Goal: Find specific page/section

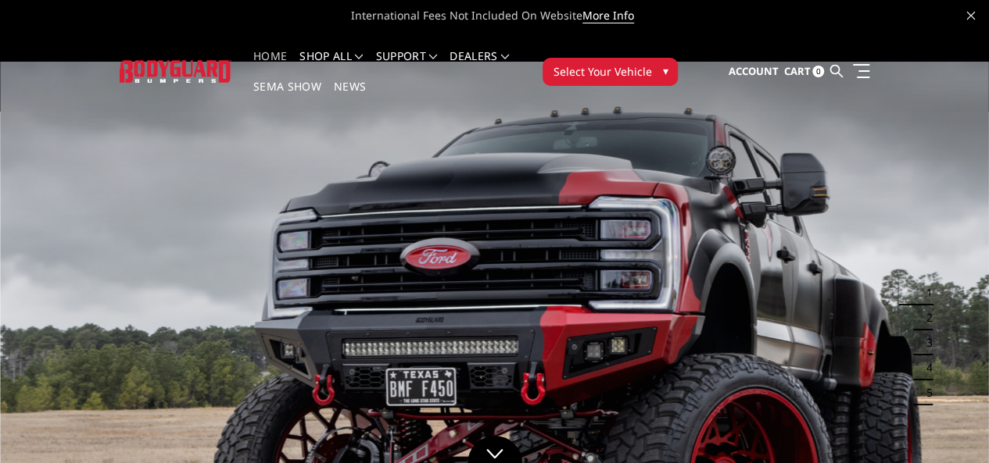
click at [651, 63] on span "Select Your Vehicle" at bounding box center [602, 71] width 98 height 16
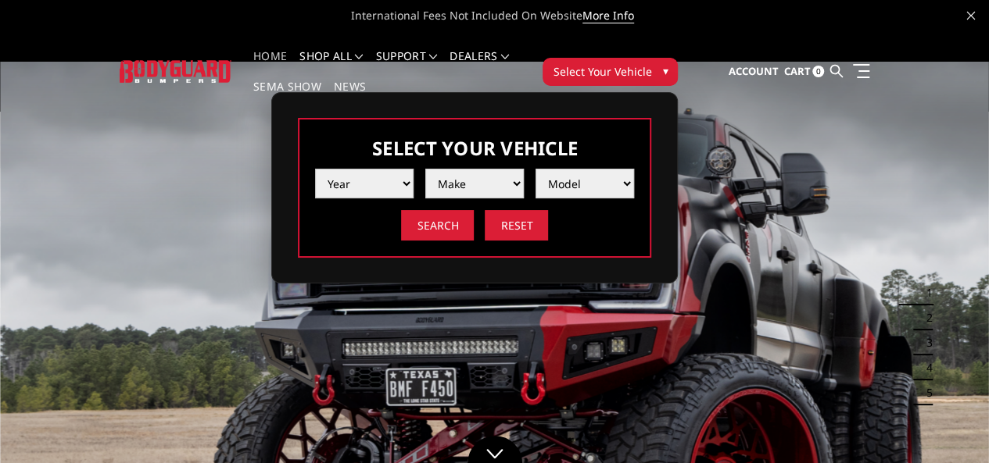
click at [413, 173] on select "Year 2025 2024 2023 2022 2021 2020 2019 2018 2017 2016 2015 2014 2013 2012 2011…" at bounding box center [364, 184] width 98 height 30
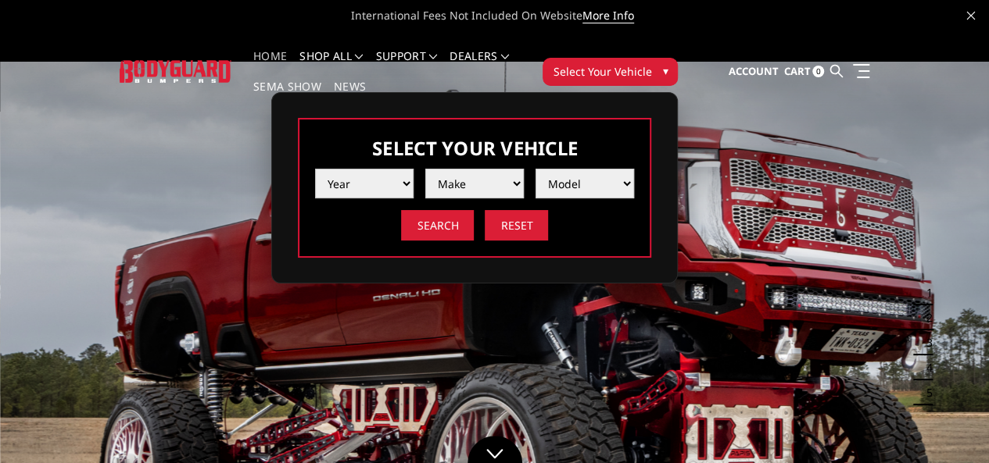
select select "yr_2013"
click at [413, 169] on select "Year 2025 2024 2023 2022 2021 2020 2019 2018 2017 2016 2015 2014 2013 2012 2011…" at bounding box center [364, 184] width 98 height 30
click at [524, 169] on select "Make Chevrolet Ford GMC Ram Toyota" at bounding box center [474, 184] width 98 height 30
select select "mk_ram"
click at [524, 169] on select "Make Chevrolet Ford GMC Ram Toyota" at bounding box center [474, 184] width 98 height 30
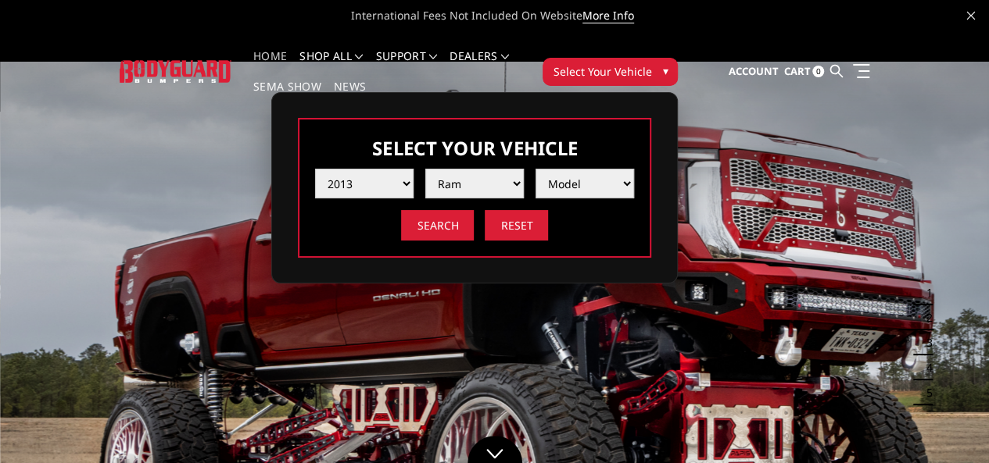
click at [634, 169] on select "Model 1500 5-Lug 2500 / 3500 4500 / 5500" at bounding box center [584, 184] width 98 height 30
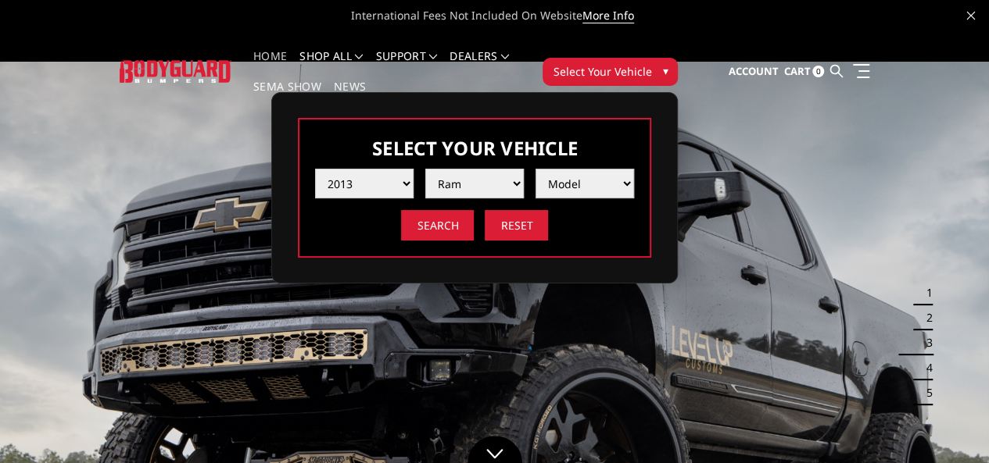
select select "md_1500-5-lug"
click at [634, 169] on select "Model 1500 5-Lug 2500 / 3500 4500 / 5500" at bounding box center [584, 184] width 98 height 30
click at [474, 216] on input "Search" at bounding box center [437, 225] width 73 height 30
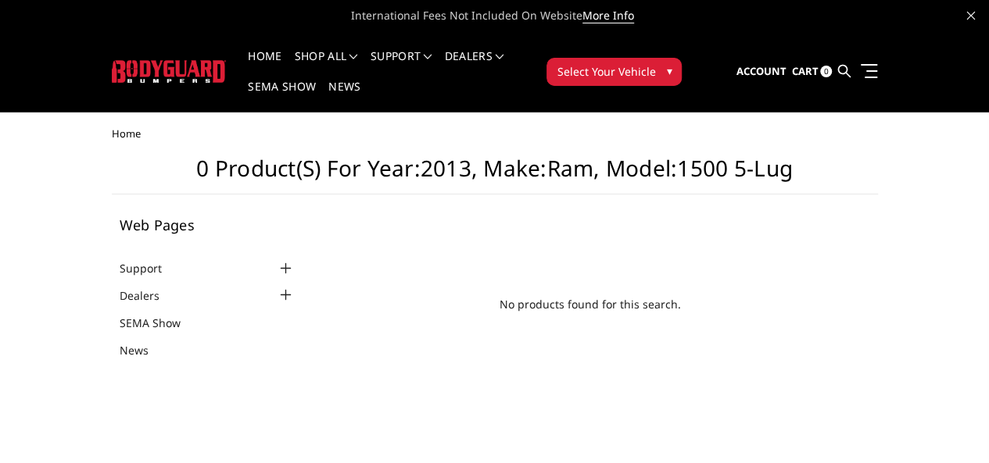
scroll to position [1, 0]
